Goal: Check status: Check status

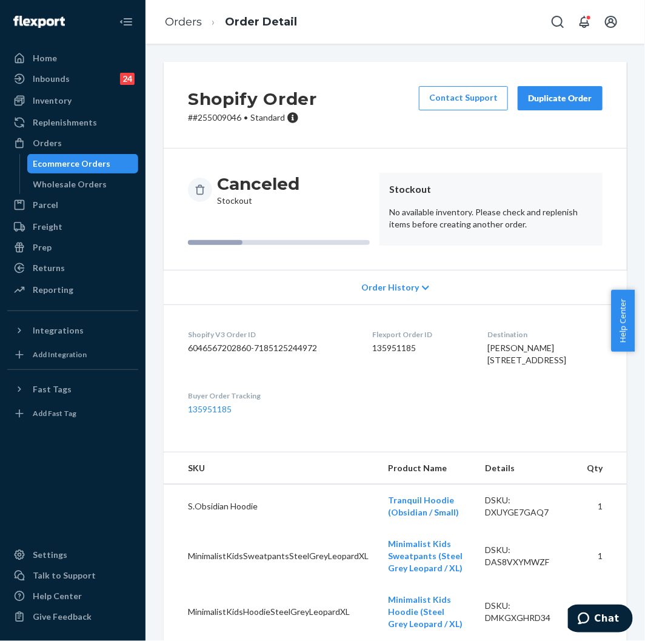
scroll to position [180, 0]
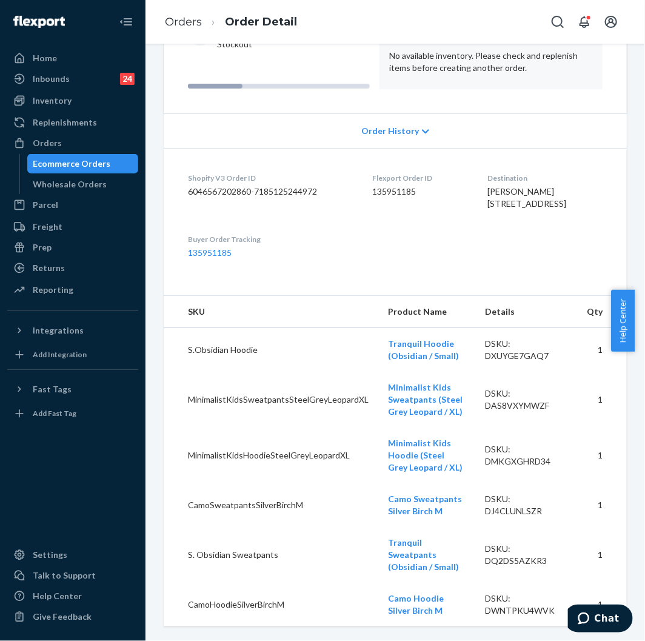
click at [188, 32] on ol "Orders Order Detail" at bounding box center [231, 22] width 152 height 36
click at [195, 25] on link "Orders" at bounding box center [183, 21] width 37 height 13
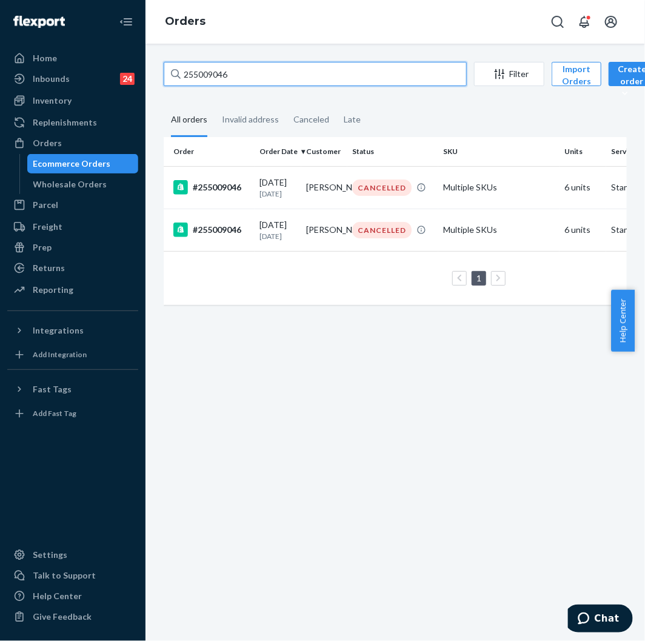
drag, startPoint x: 240, startPoint y: 70, endPoint x: 198, endPoint y: 86, distance: 45.3
click at [198, 86] on div "255009046 Filter Import Orders Create order Ecommerce order Removal order" at bounding box center [395, 75] width 463 height 27
click at [197, 86] on div "255009046 Filter Import Orders Create order Ecommerce order Removal order" at bounding box center [395, 75] width 463 height 27
drag, startPoint x: 300, startPoint y: 67, endPoint x: 152, endPoint y: 63, distance: 148.5
click at [152, 63] on div "255009046 Filter Import Orders Create order Ecommerce order Removal order All o…" at bounding box center [394, 342] width 499 height 597
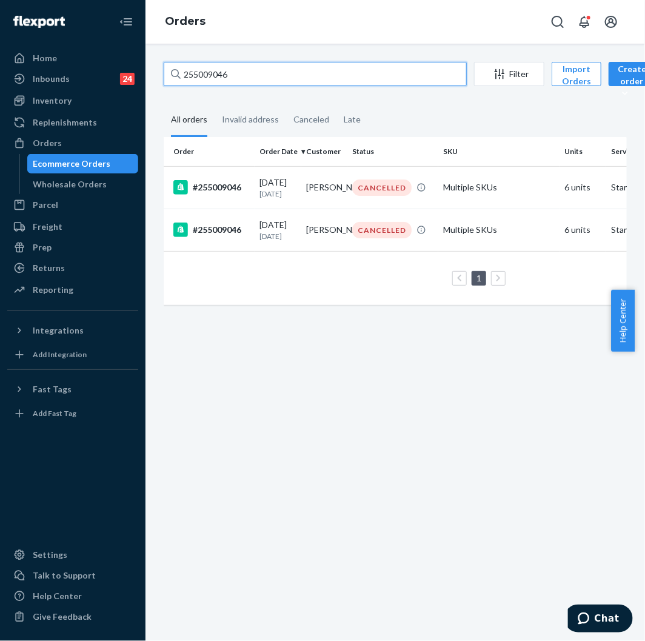
paste input "4893305"
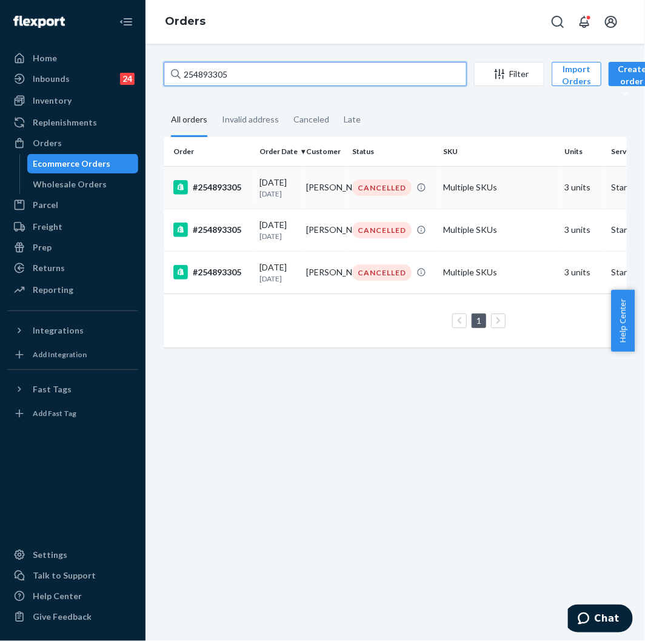
type input "254893305"
click at [226, 195] on div "#254893305" at bounding box center [211, 187] width 76 height 15
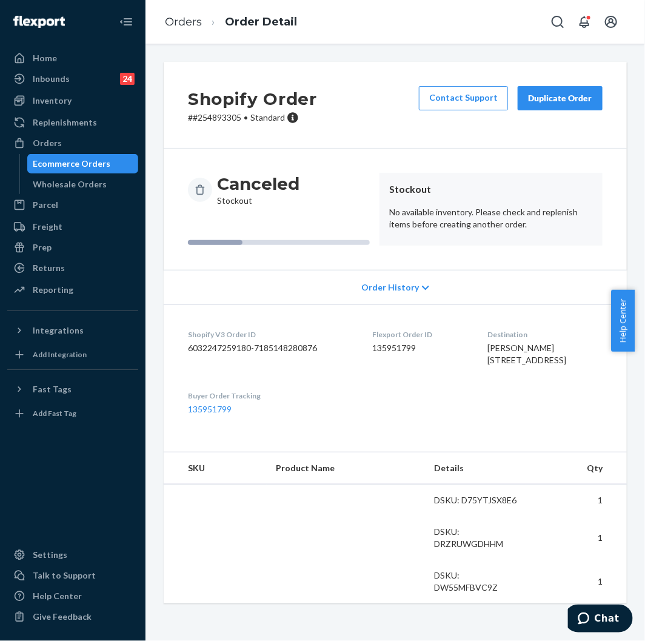
scroll to position [13, 0]
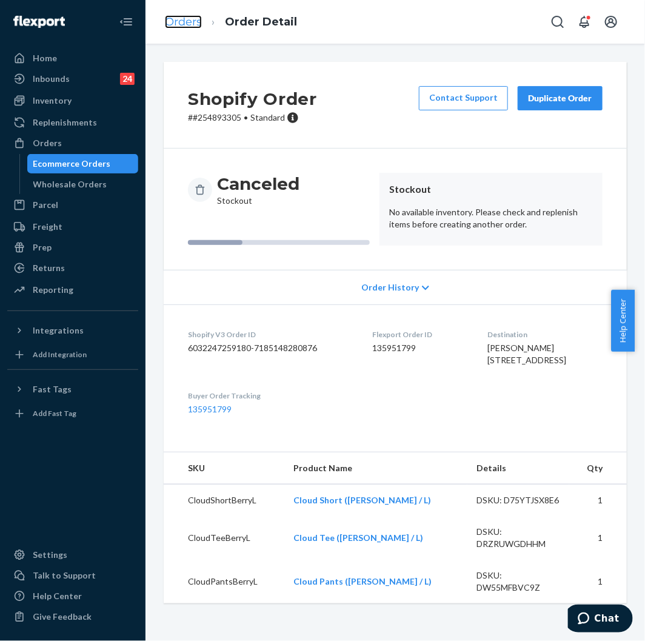
click at [167, 27] on link "Orders" at bounding box center [183, 21] width 37 height 13
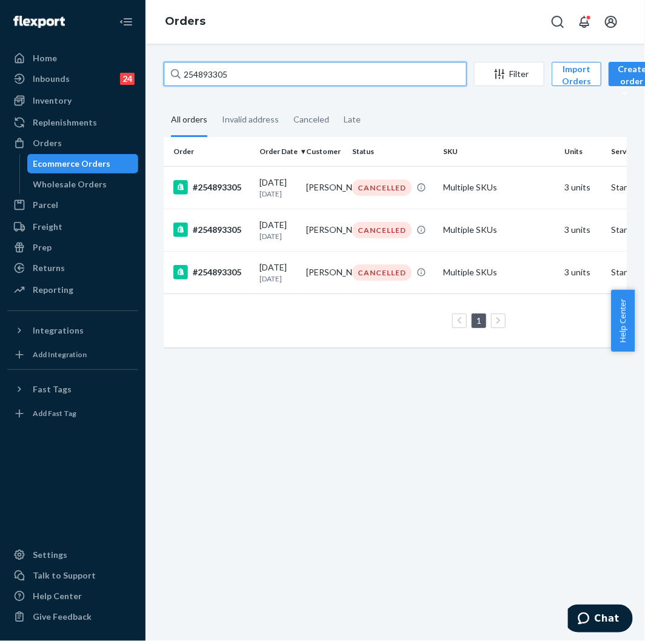
drag, startPoint x: 249, startPoint y: 67, endPoint x: 170, endPoint y: 79, distance: 80.4
click at [170, 79] on input "254893305" at bounding box center [315, 74] width 303 height 24
paste input "3896180"
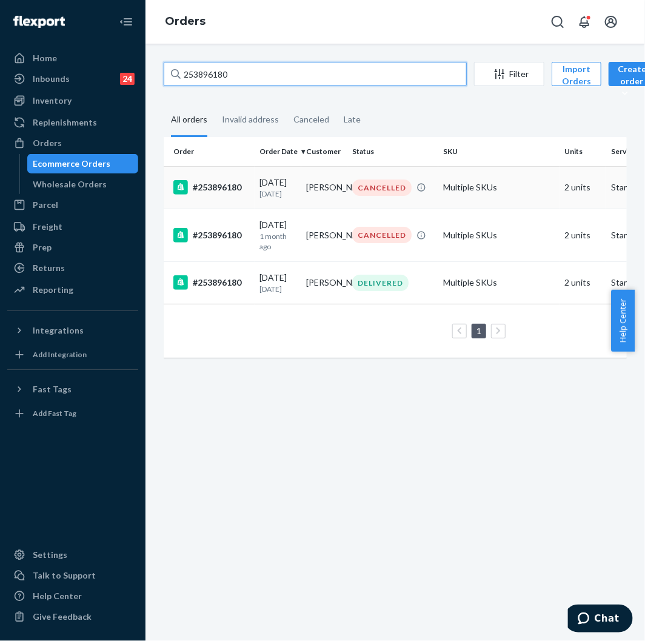
type input "253896180"
click at [233, 195] on div "#253896180" at bounding box center [211, 187] width 76 height 15
